Goal: Information Seeking & Learning: Learn about a topic

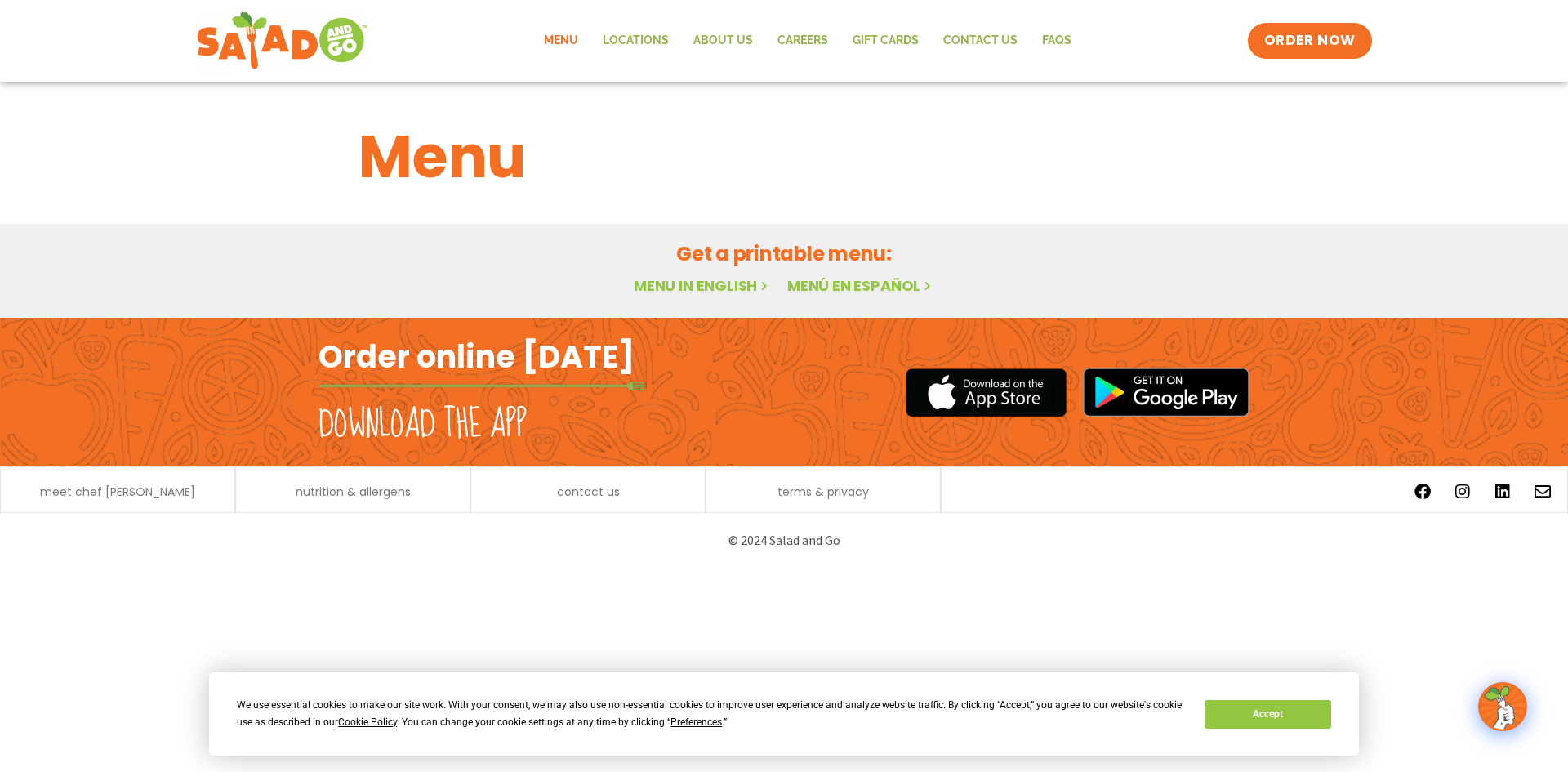
click at [731, 280] on link "Menu in English" at bounding box center [702, 285] width 137 height 20
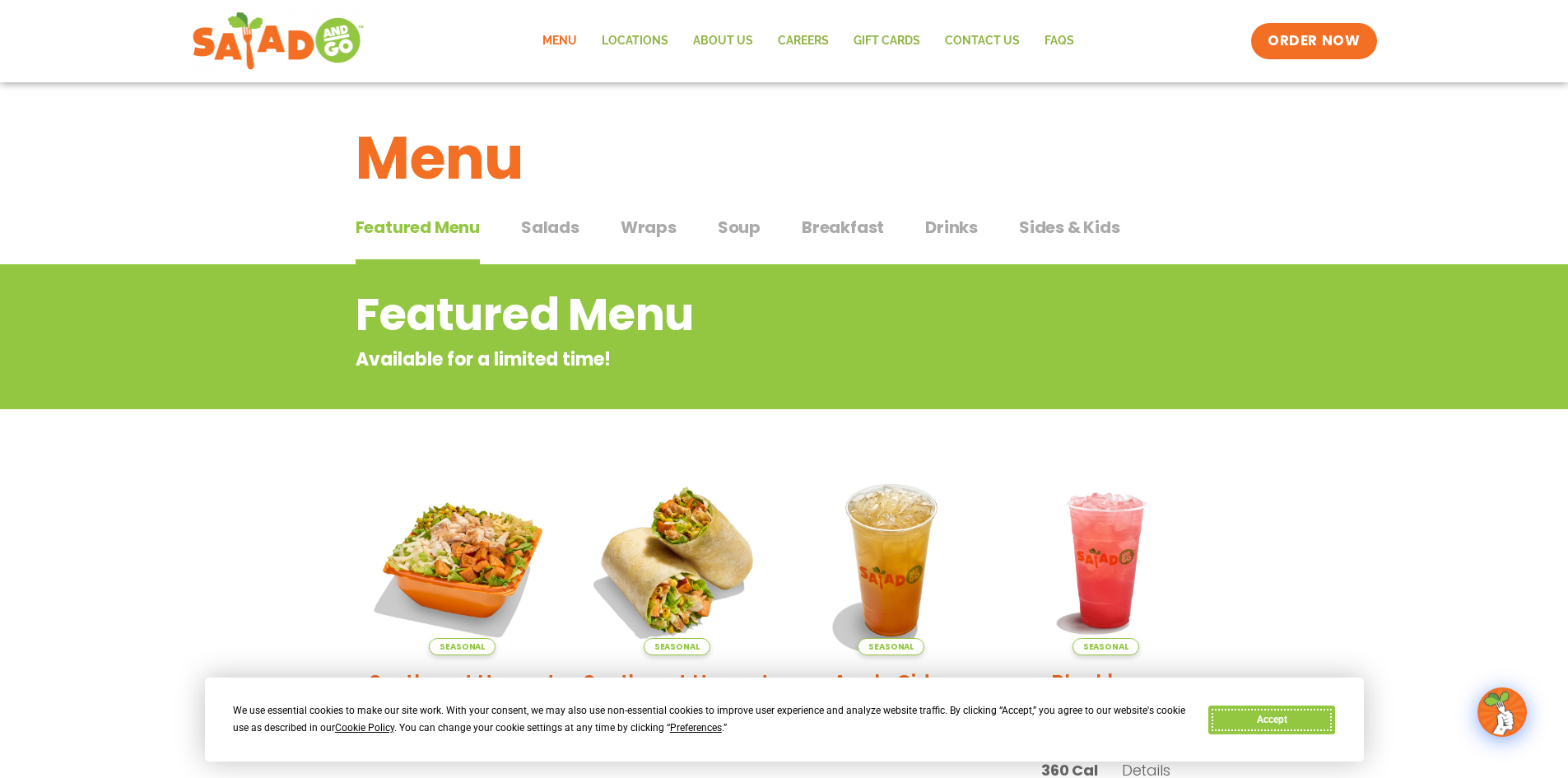
click at [1299, 727] on button "Accept" at bounding box center [1271, 720] width 126 height 29
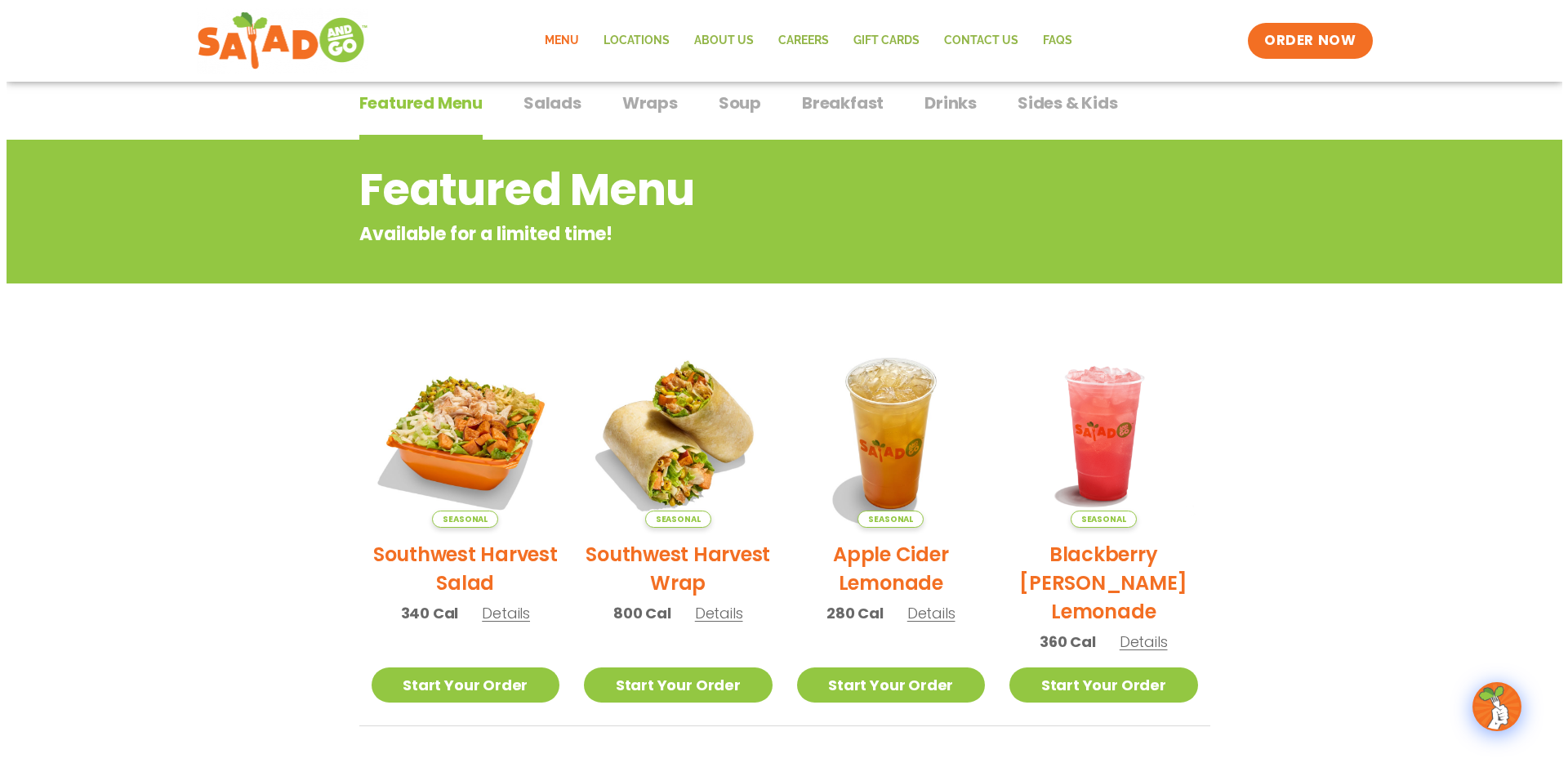
scroll to position [163, 0]
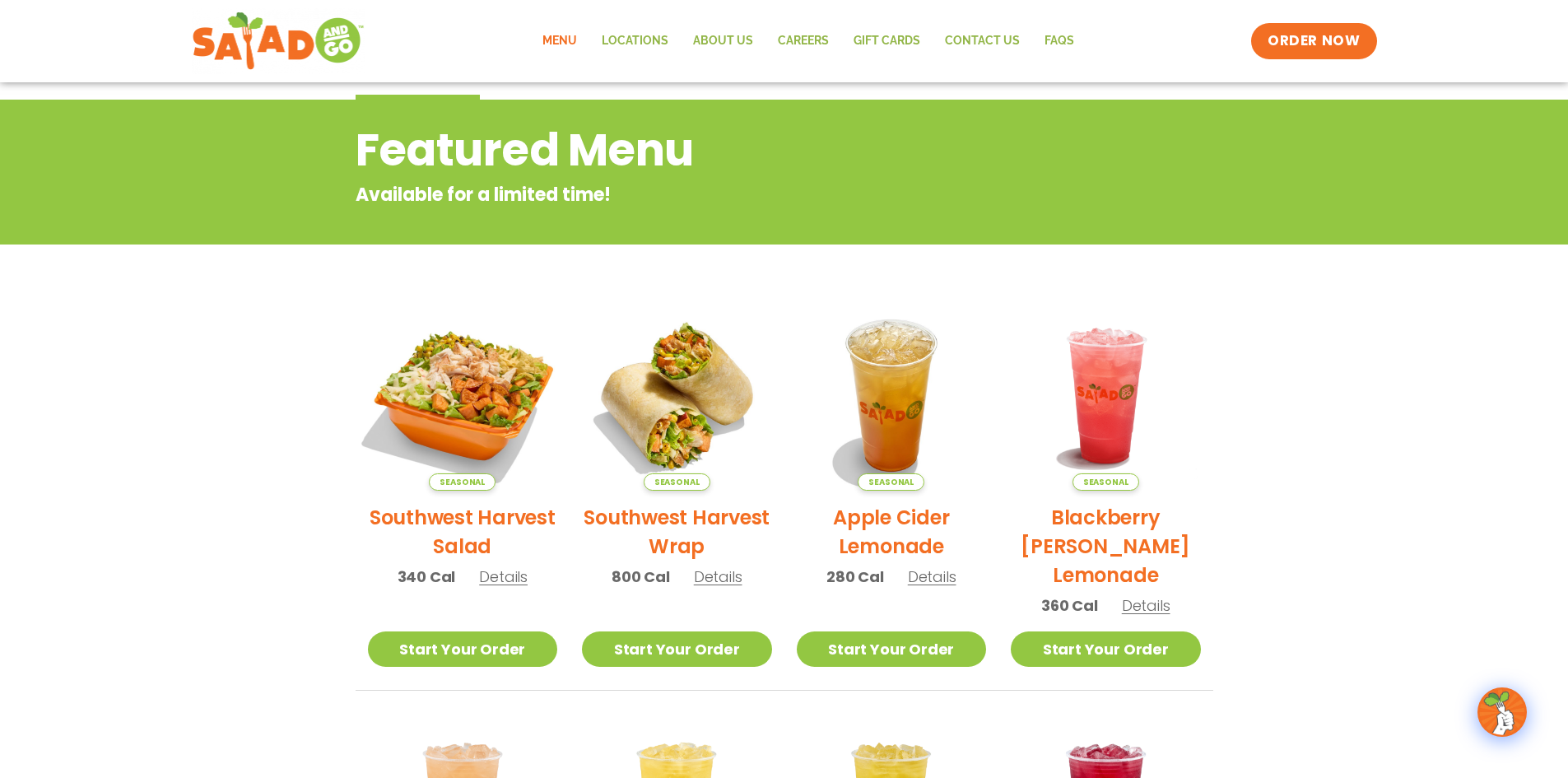
click at [455, 444] on img at bounding box center [462, 395] width 223 height 223
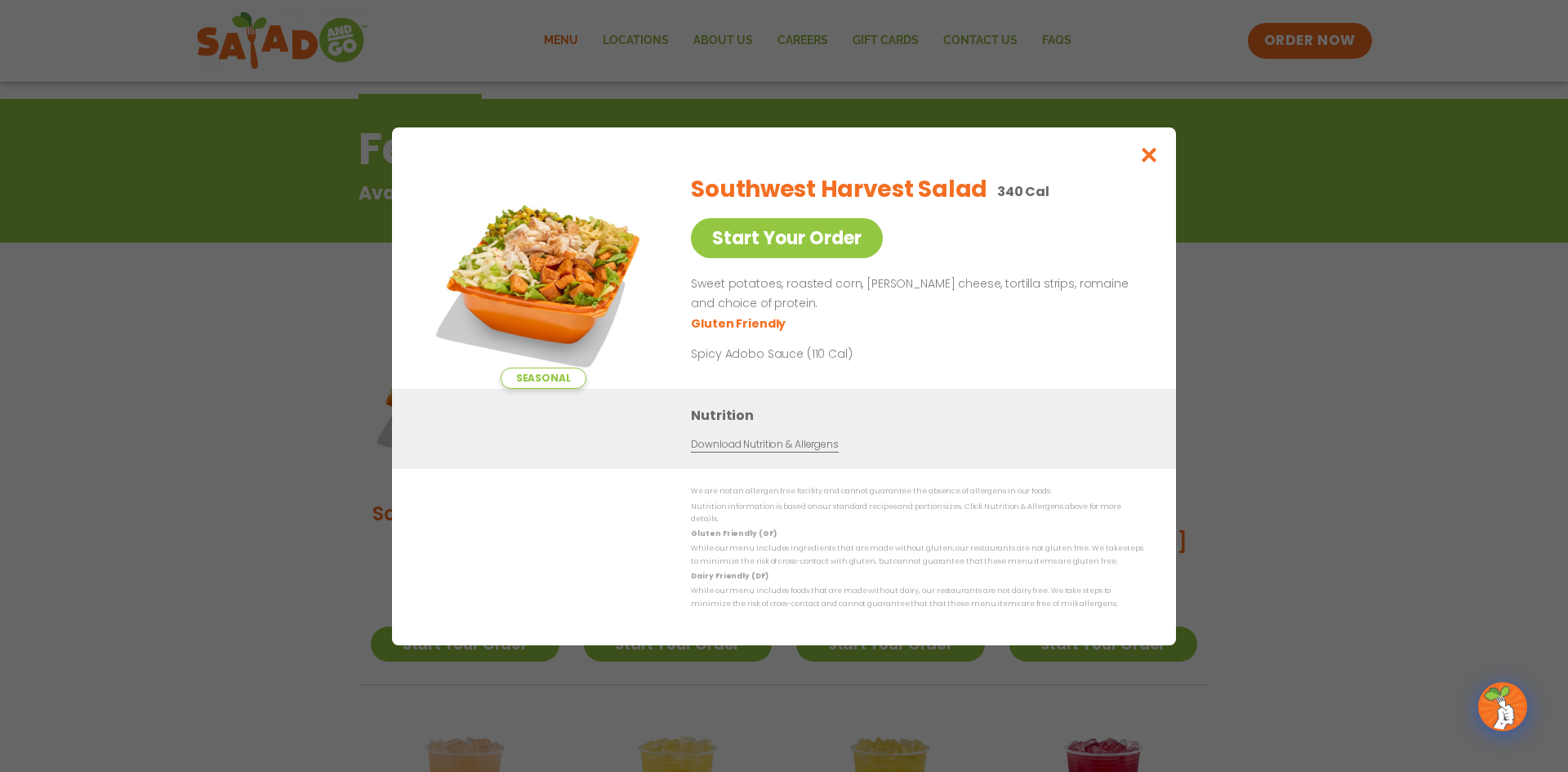
click at [1400, 409] on div "Seasonal Start Your Order Southwest Harvest Salad 340 Cal Start Your Order Swee…" at bounding box center [784, 386] width 1568 height 772
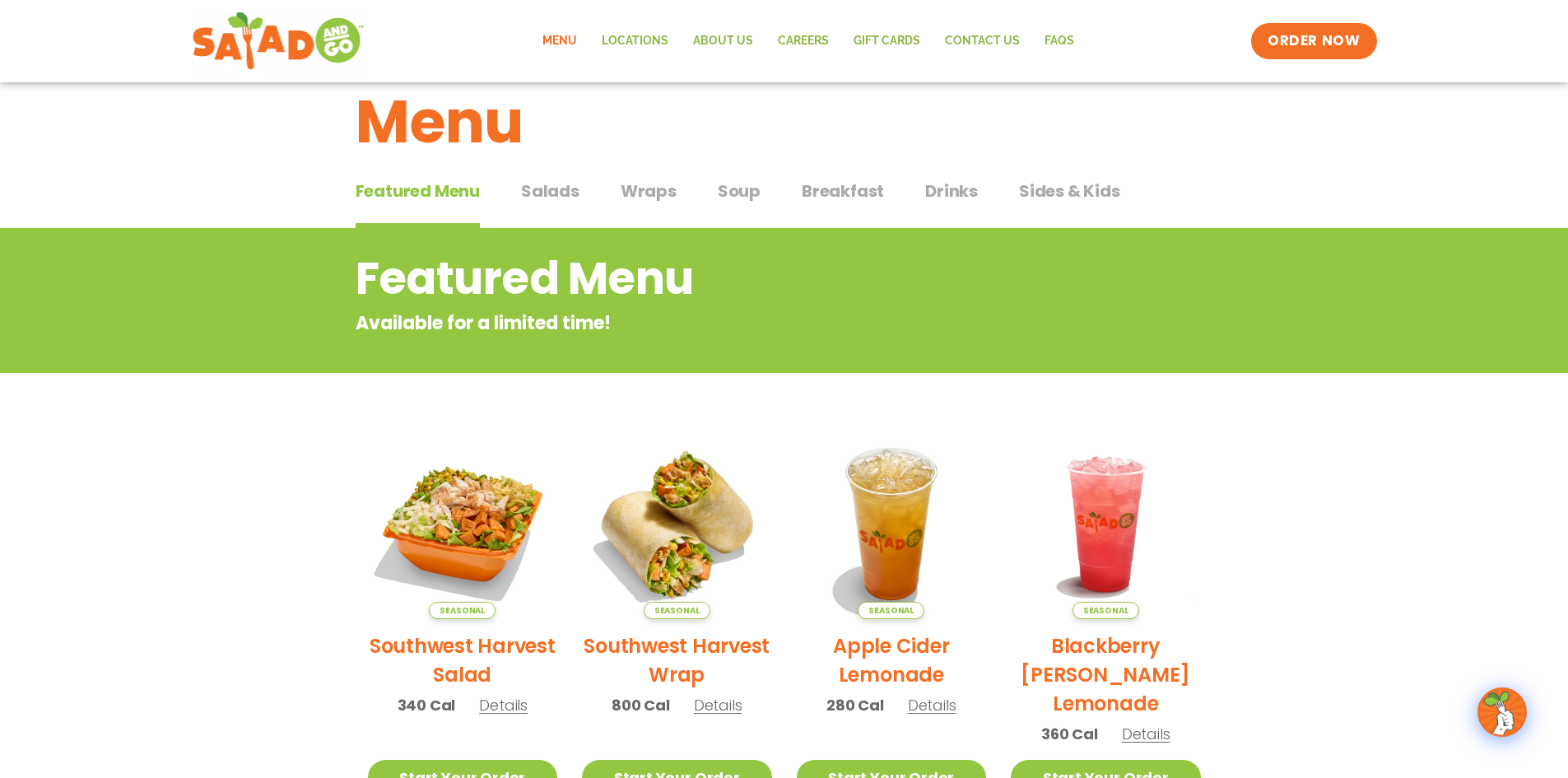
scroll to position [31, 0]
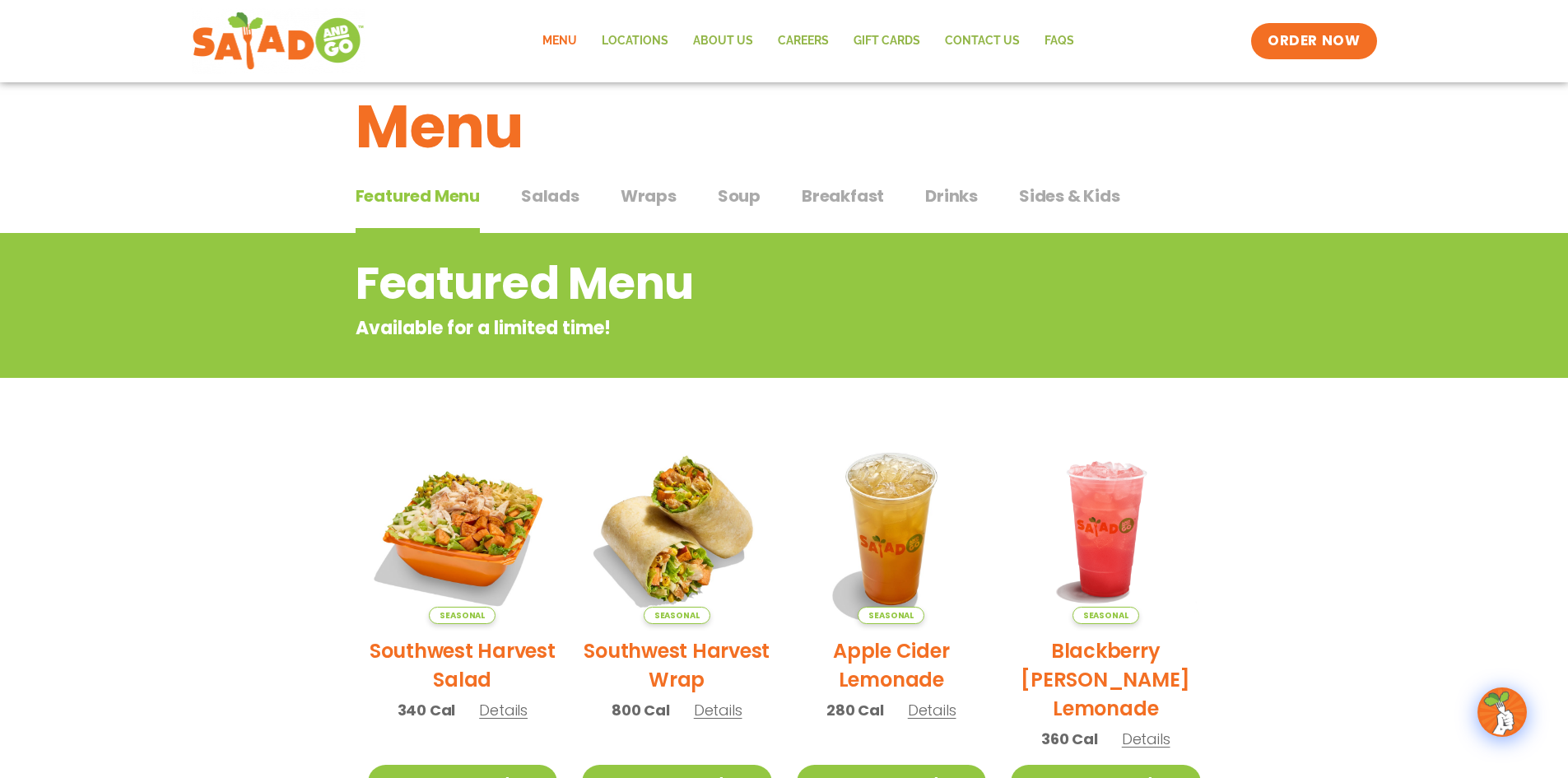
click at [556, 195] on span "Salads" at bounding box center [550, 196] width 58 height 25
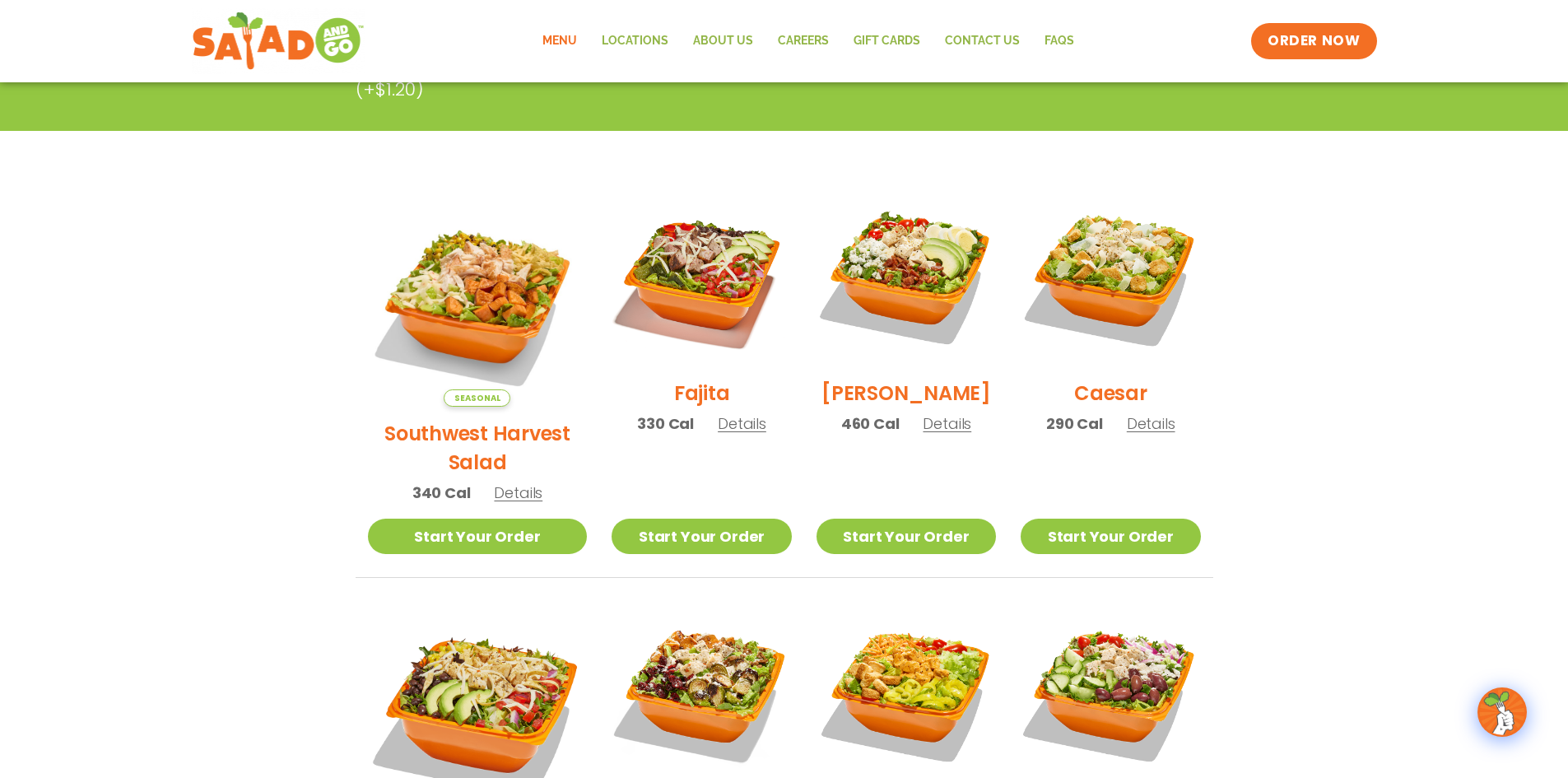
scroll to position [329, 0]
